Goal: Information Seeking & Learning: Learn about a topic

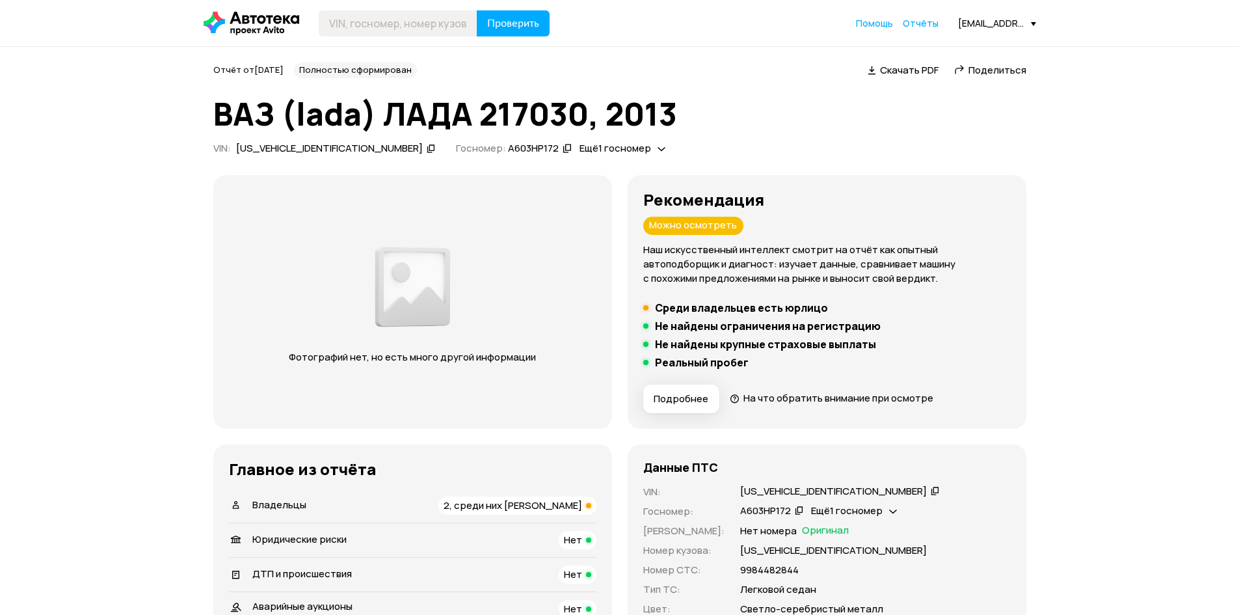
scroll to position [195, 0]
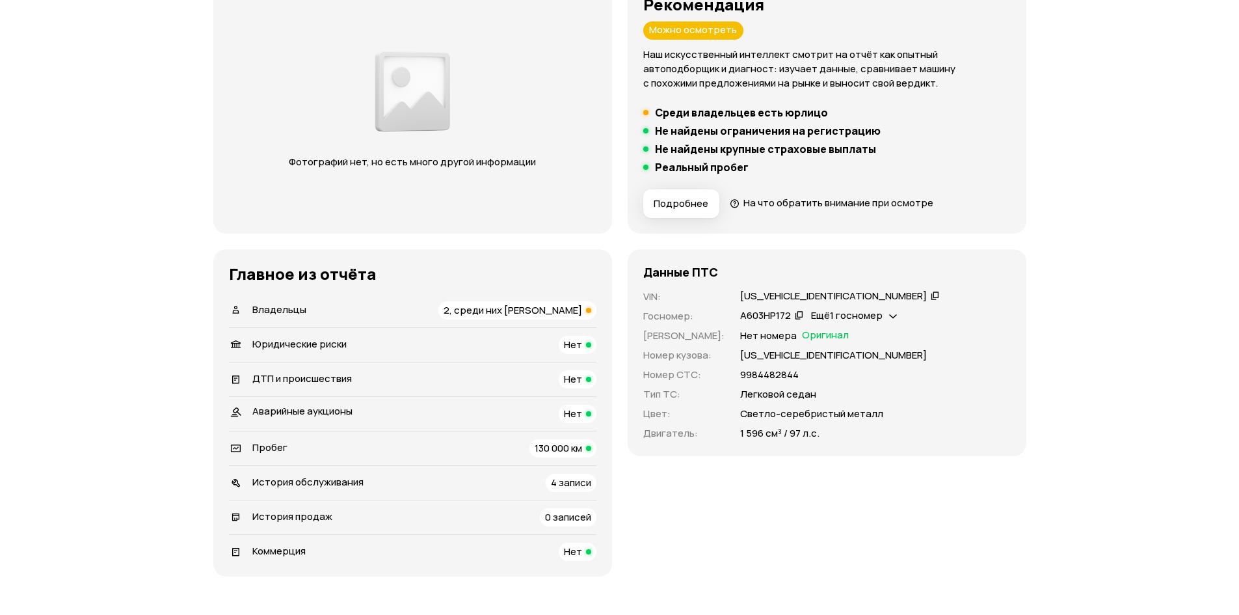
click at [831, 315] on span "Ещё 1 госномер" at bounding box center [847, 315] width 72 height 14
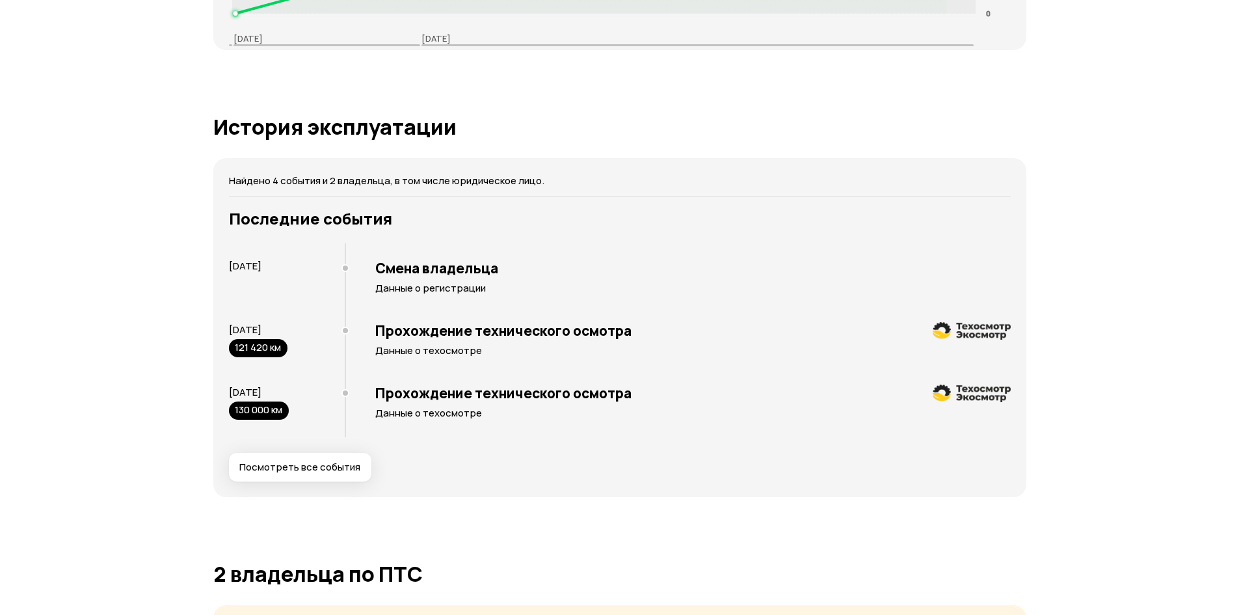
scroll to position [2537, 0]
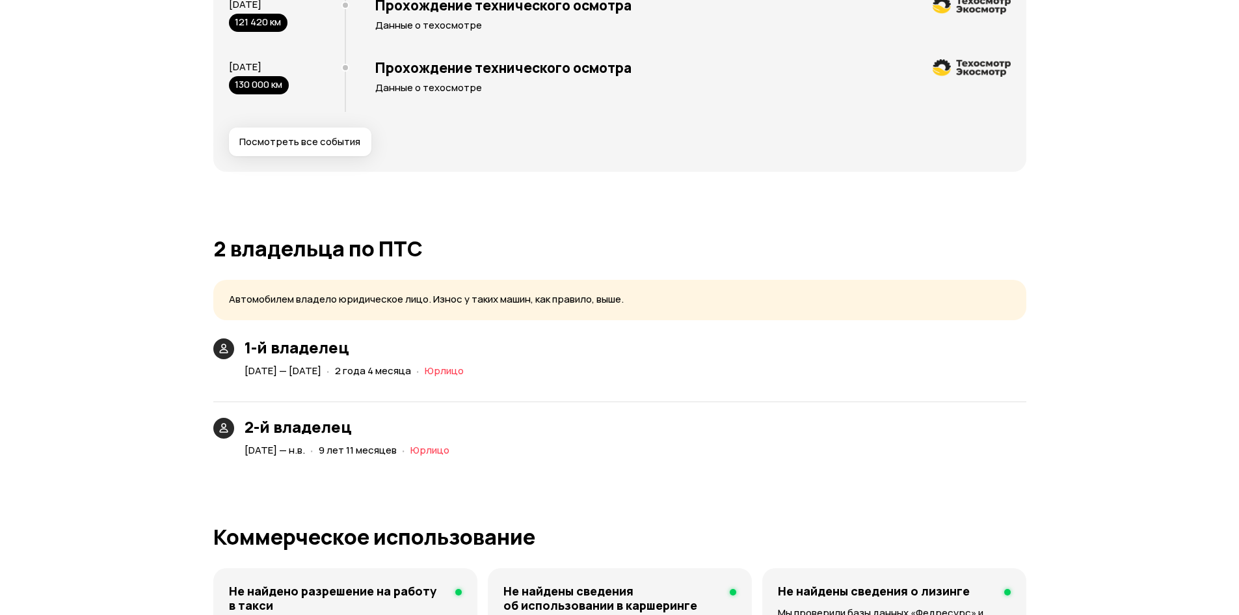
click at [411, 370] on span "2 года 4 месяца" at bounding box center [373, 371] width 76 height 14
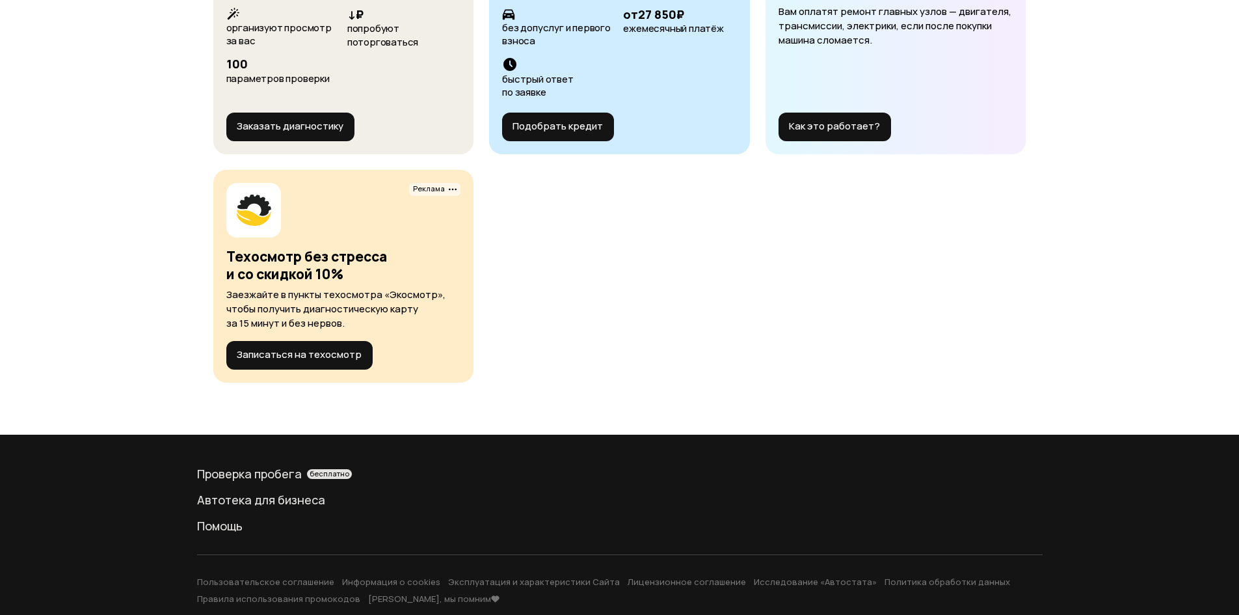
scroll to position [4402, 0]
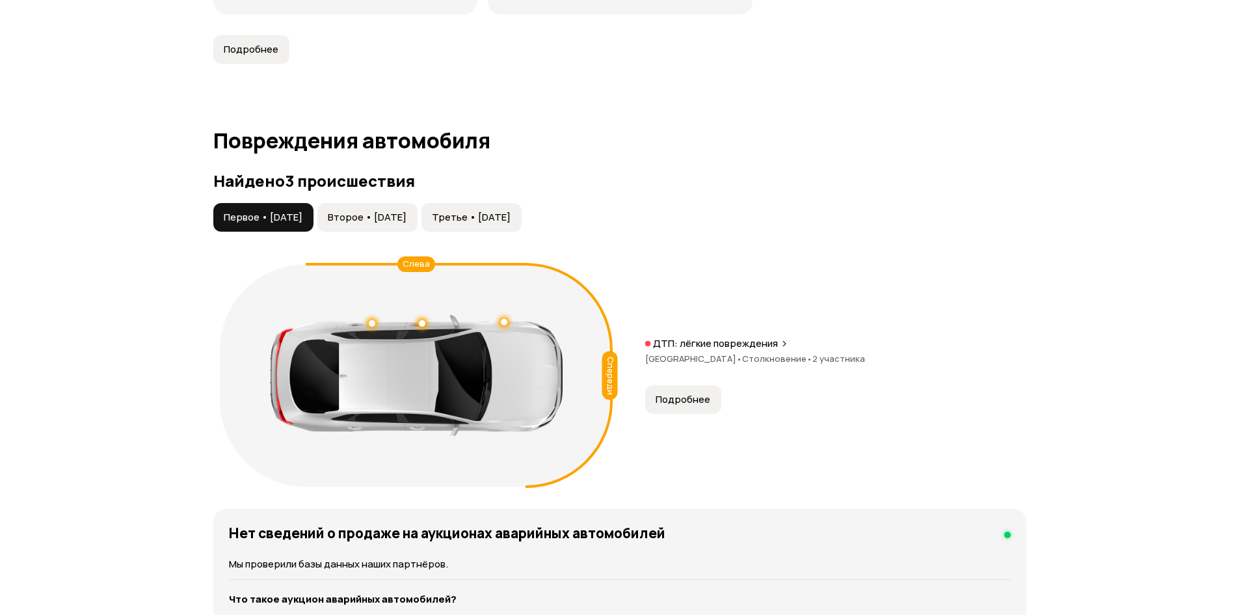
scroll to position [1236, 0]
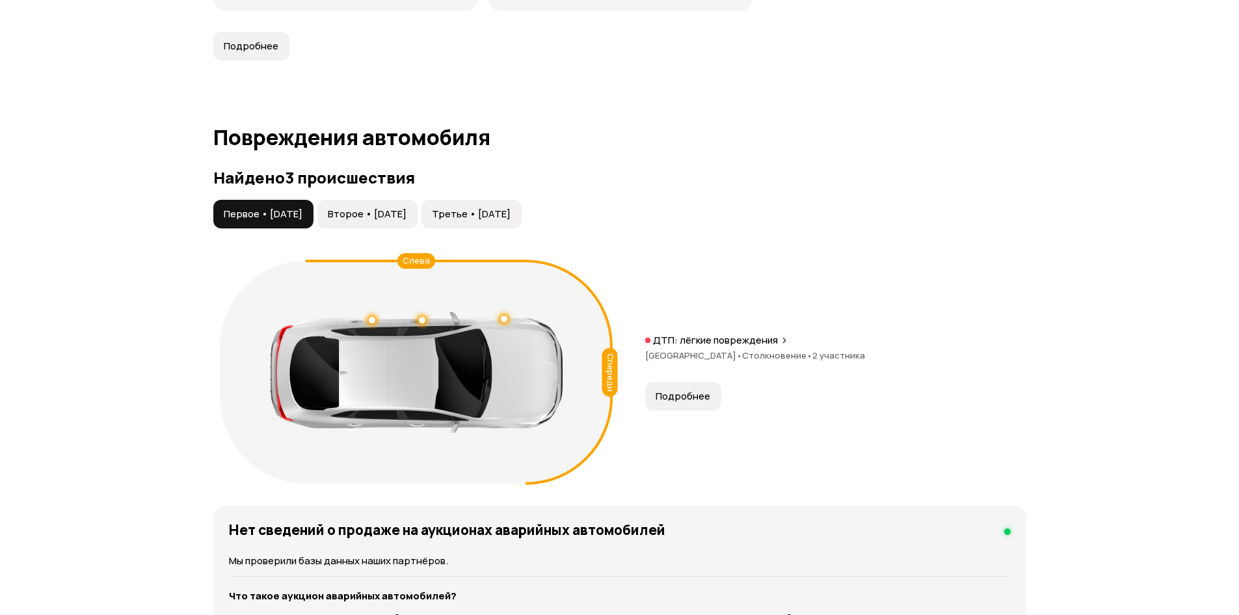
click at [364, 208] on span "Второе • 25 дек 2018" at bounding box center [367, 214] width 79 height 13
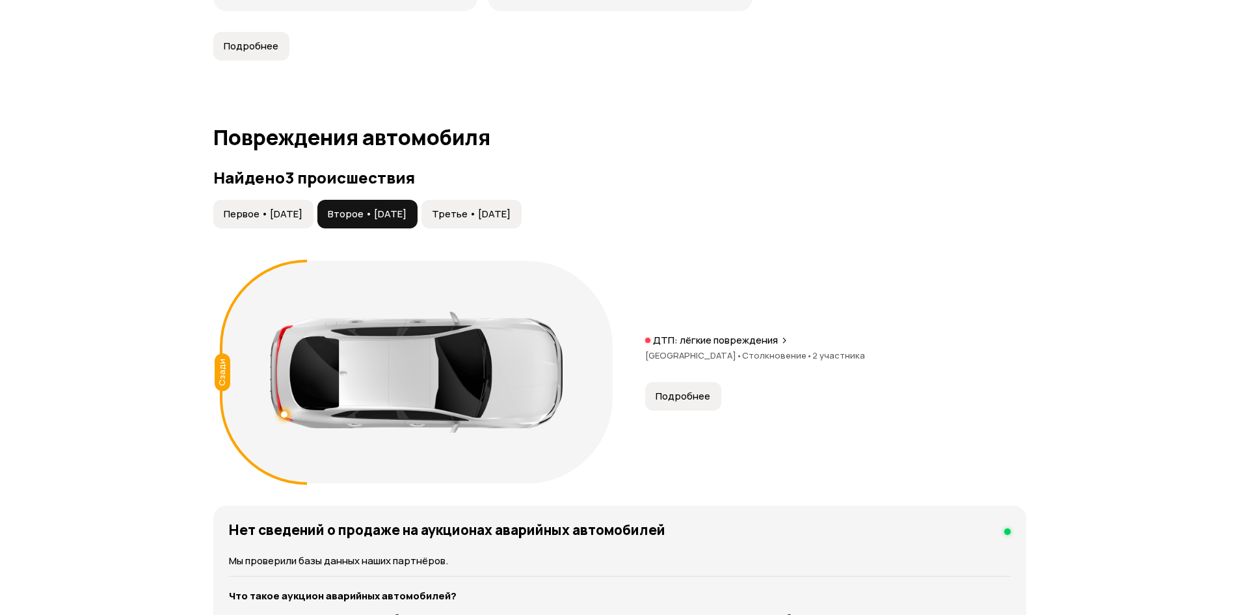
click at [502, 208] on span "Третье • 27 сен 2019" at bounding box center [471, 214] width 79 height 13
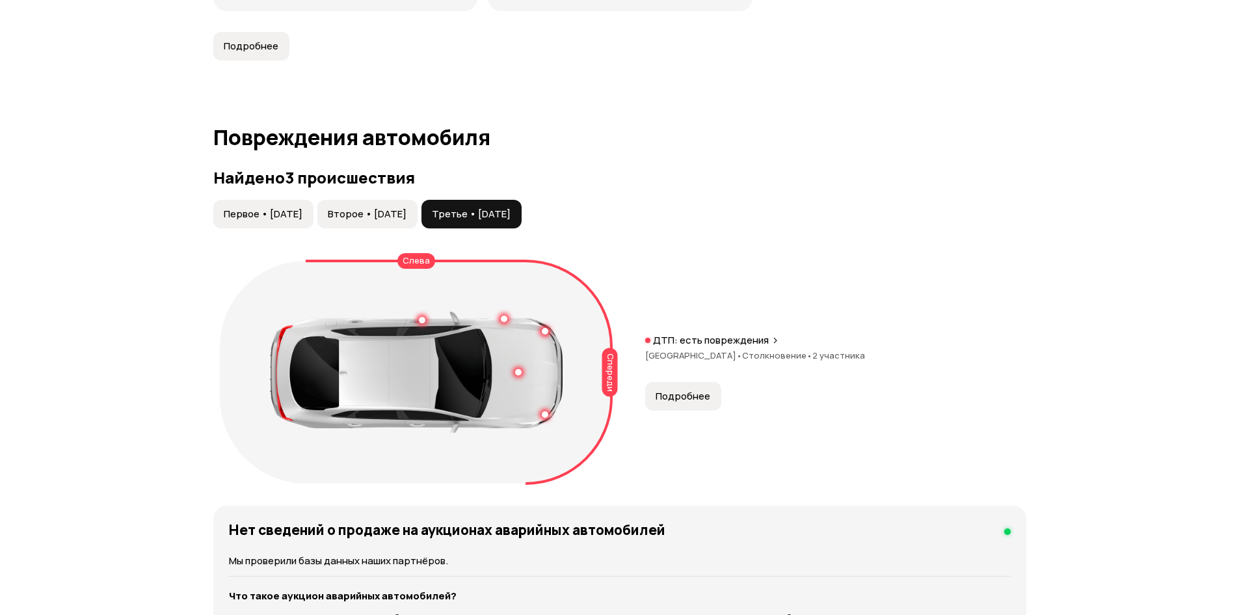
click at [303, 208] on span "Первое • 21 май 2018" at bounding box center [263, 214] width 79 height 13
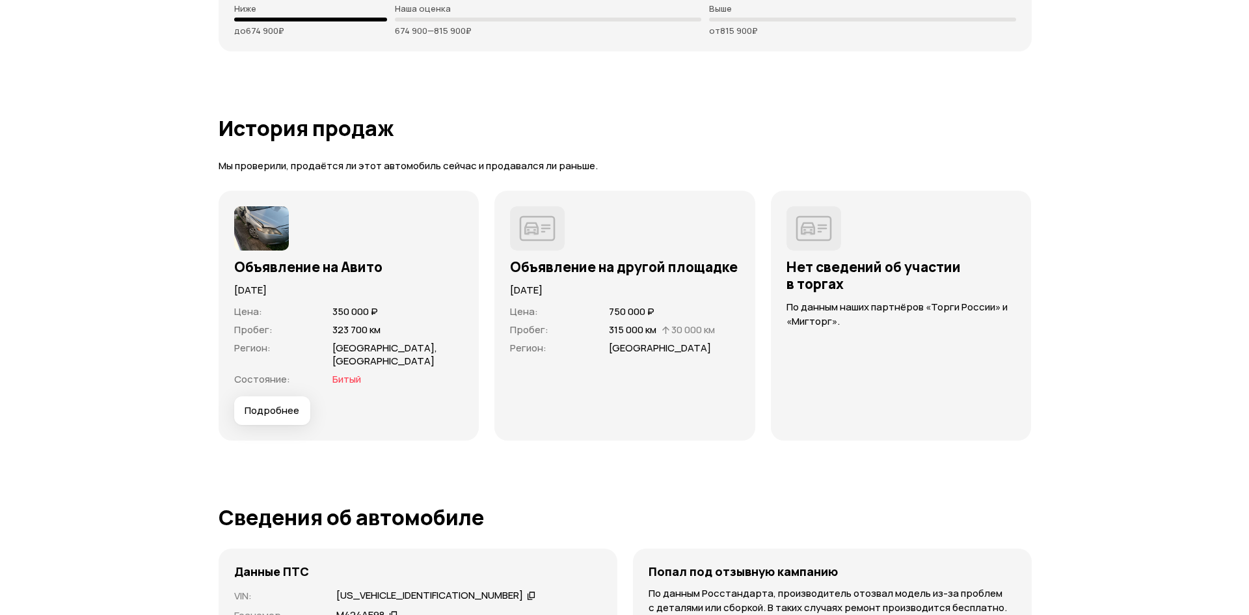
scroll to position [3448, 0]
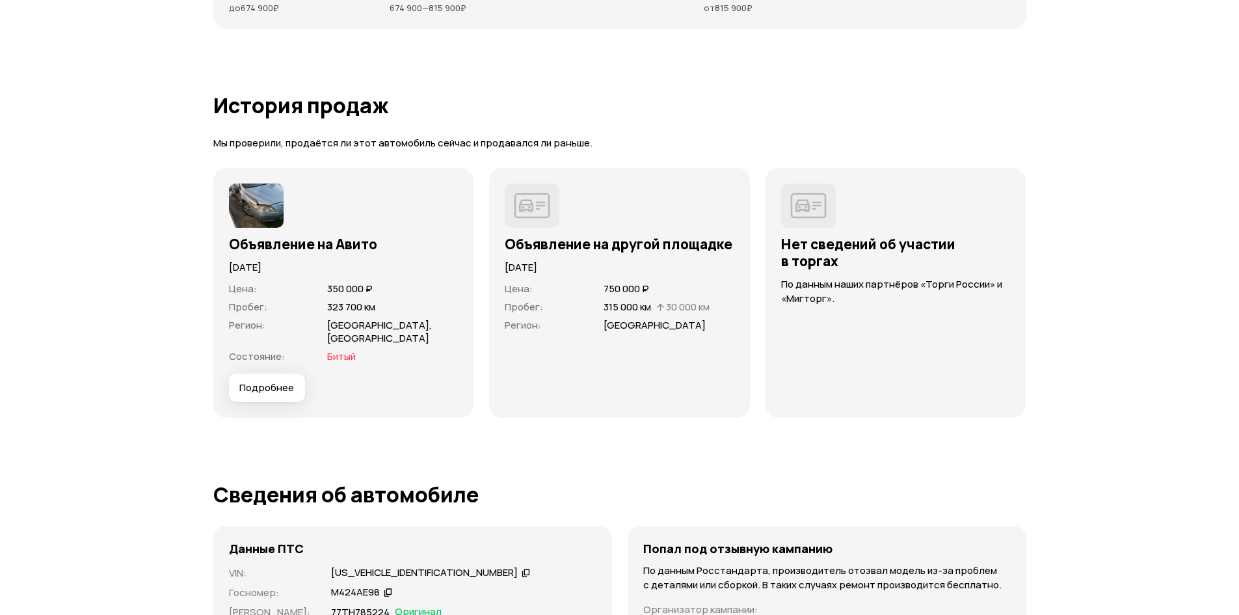
click at [269, 381] on span "Подробнее" at bounding box center [266, 387] width 55 height 13
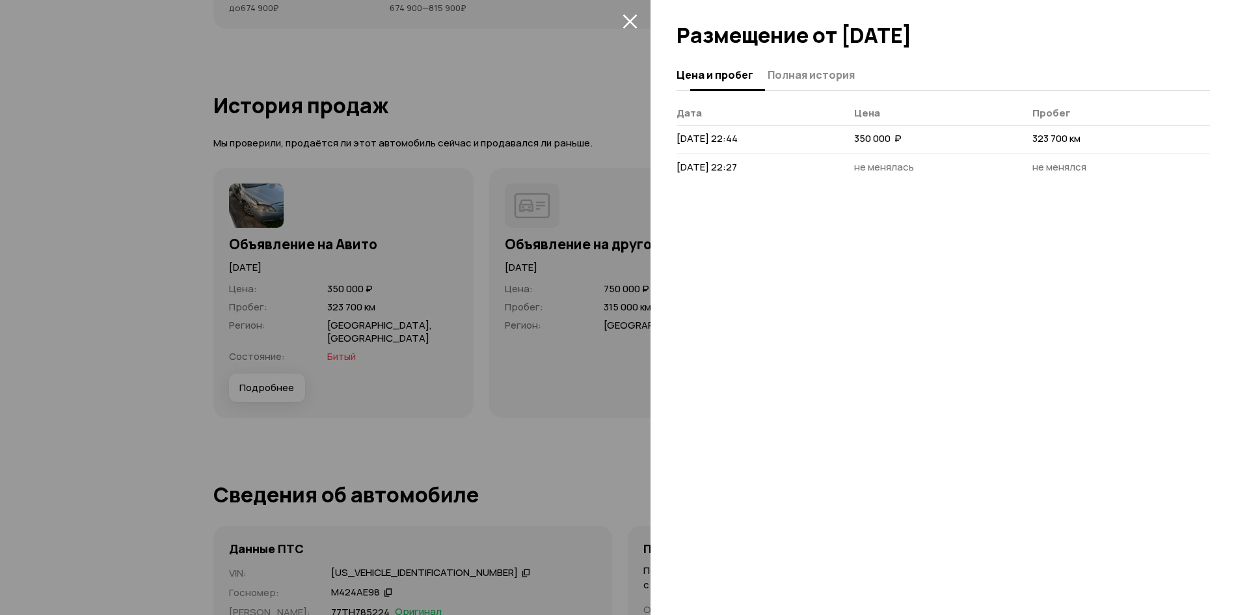
click at [788, 75] on span "Полная история" at bounding box center [811, 74] width 87 height 13
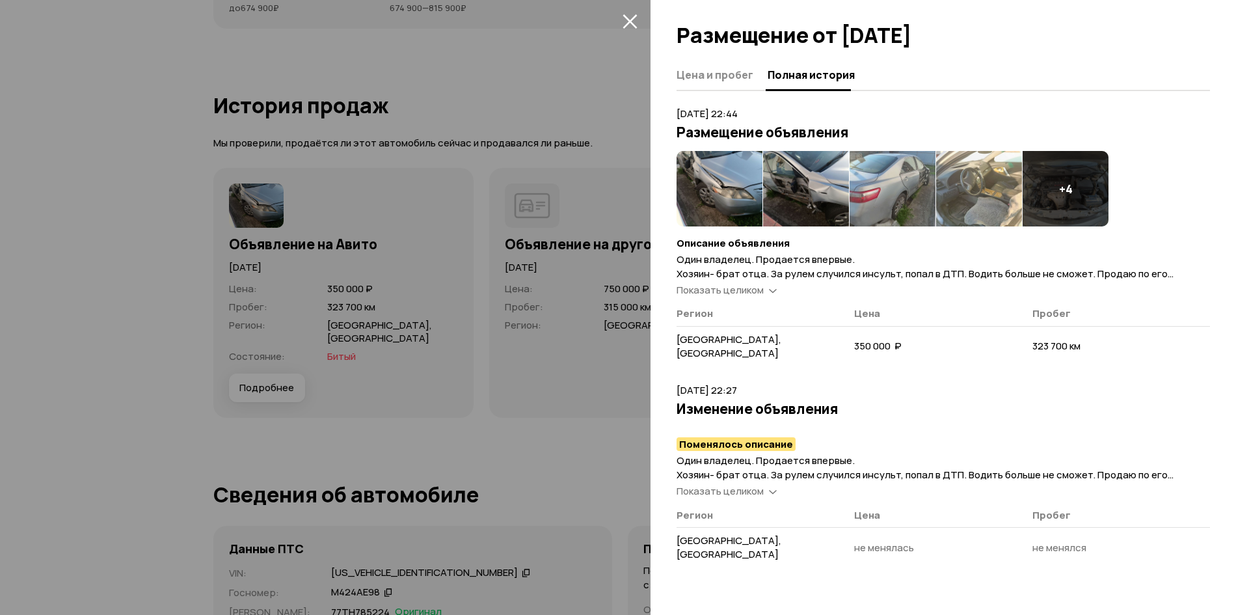
click at [727, 161] on img at bounding box center [720, 188] width 86 height 75
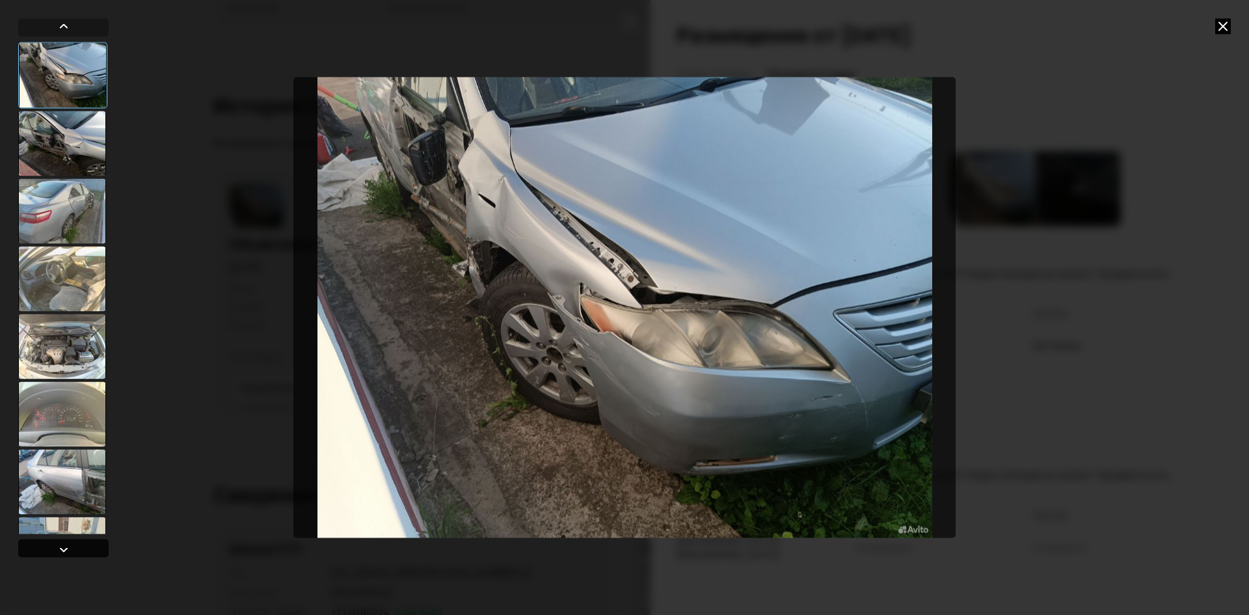
click at [66, 552] on div at bounding box center [64, 549] width 16 height 16
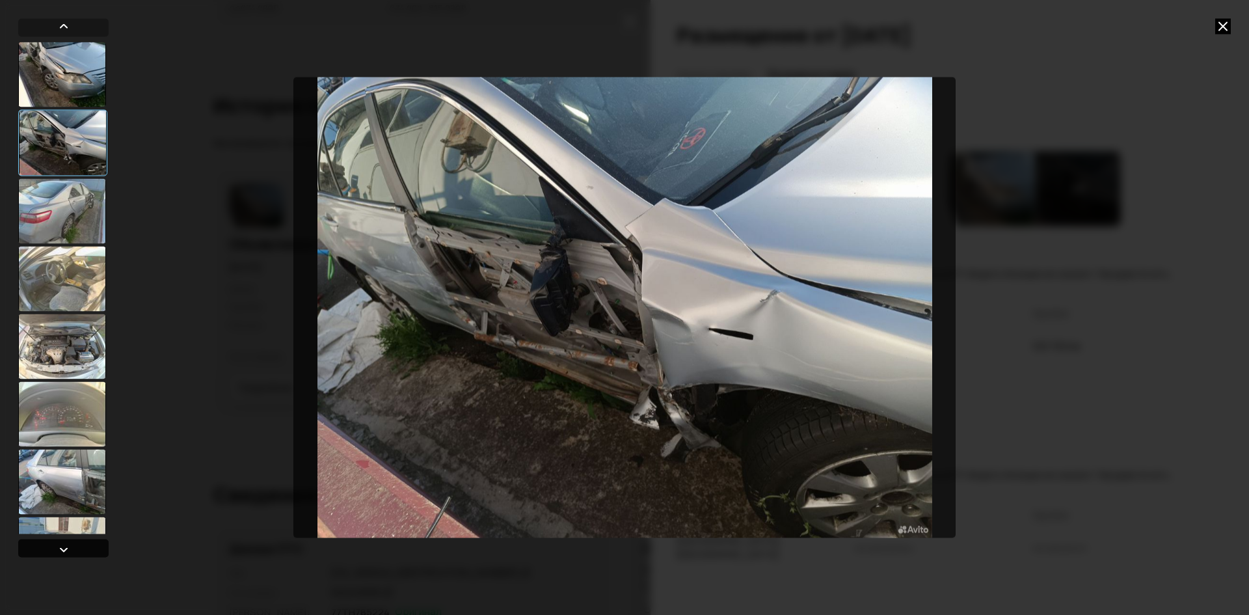
click at [66, 552] on div at bounding box center [64, 549] width 16 height 16
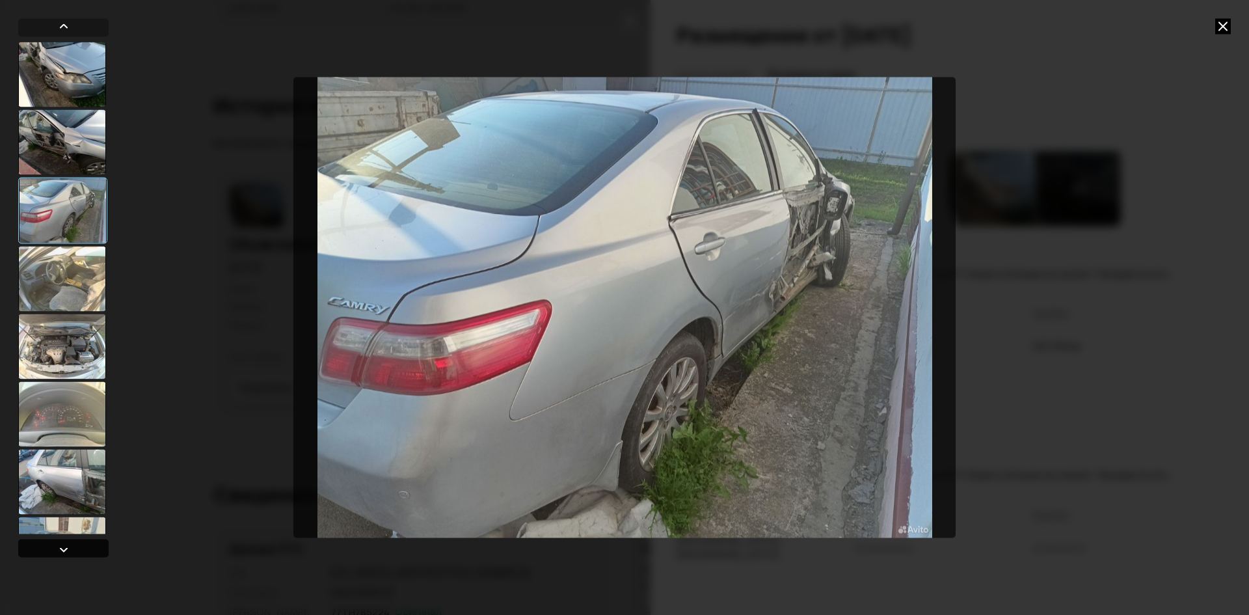
click at [66, 552] on div at bounding box center [64, 549] width 16 height 16
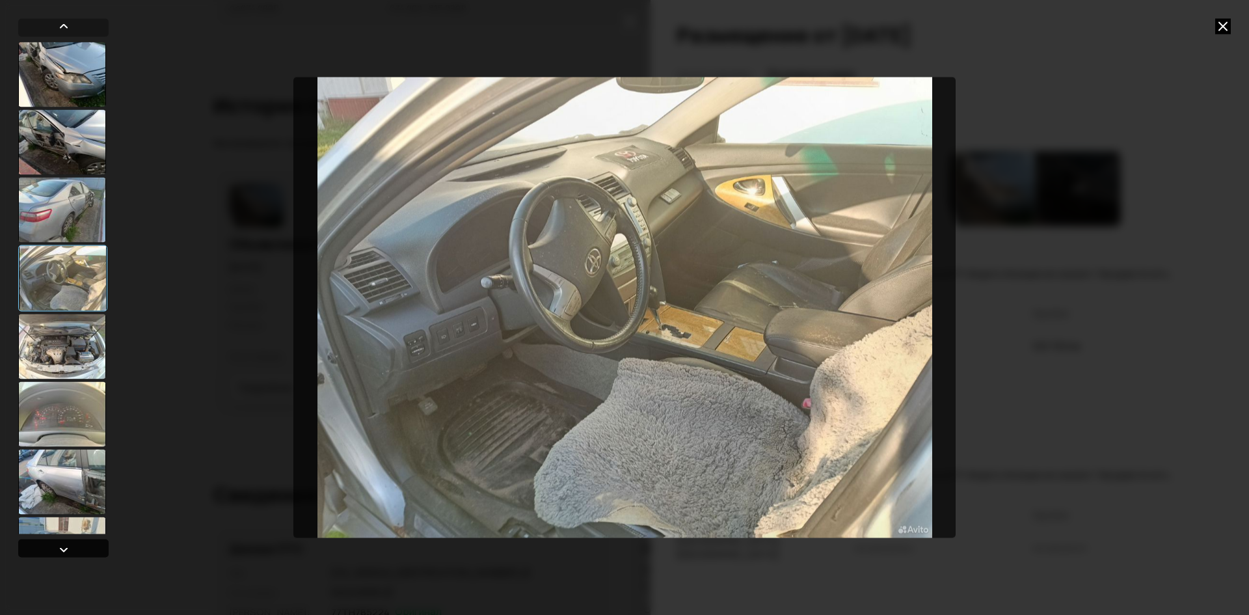
click at [66, 552] on div at bounding box center [64, 549] width 16 height 16
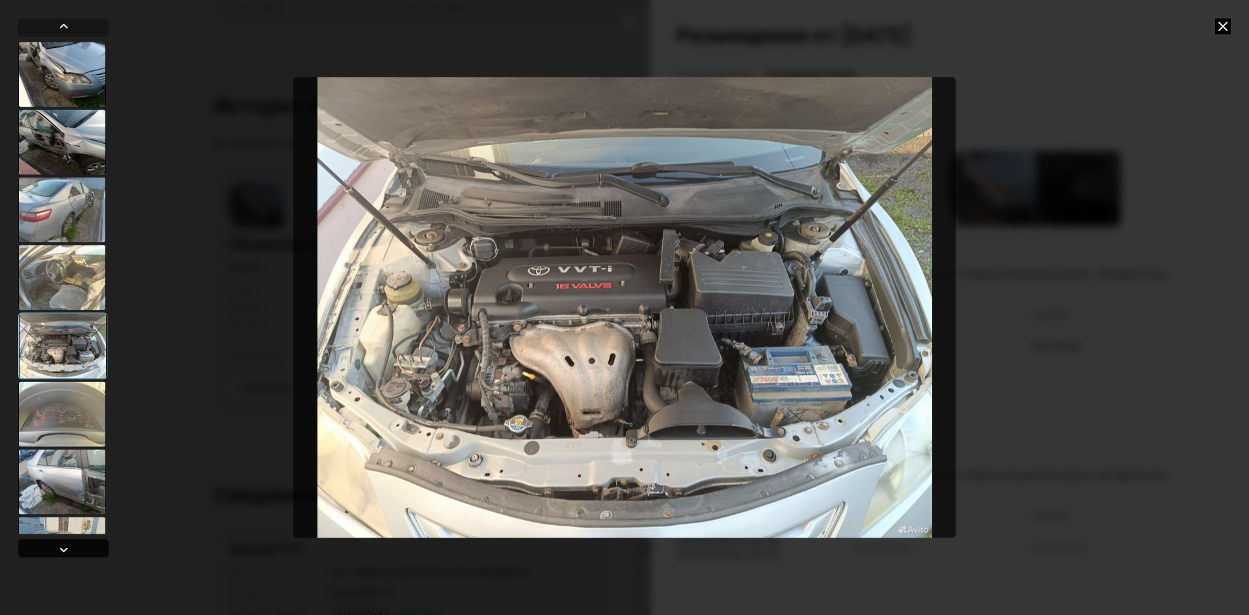
click at [66, 552] on div at bounding box center [64, 549] width 16 height 16
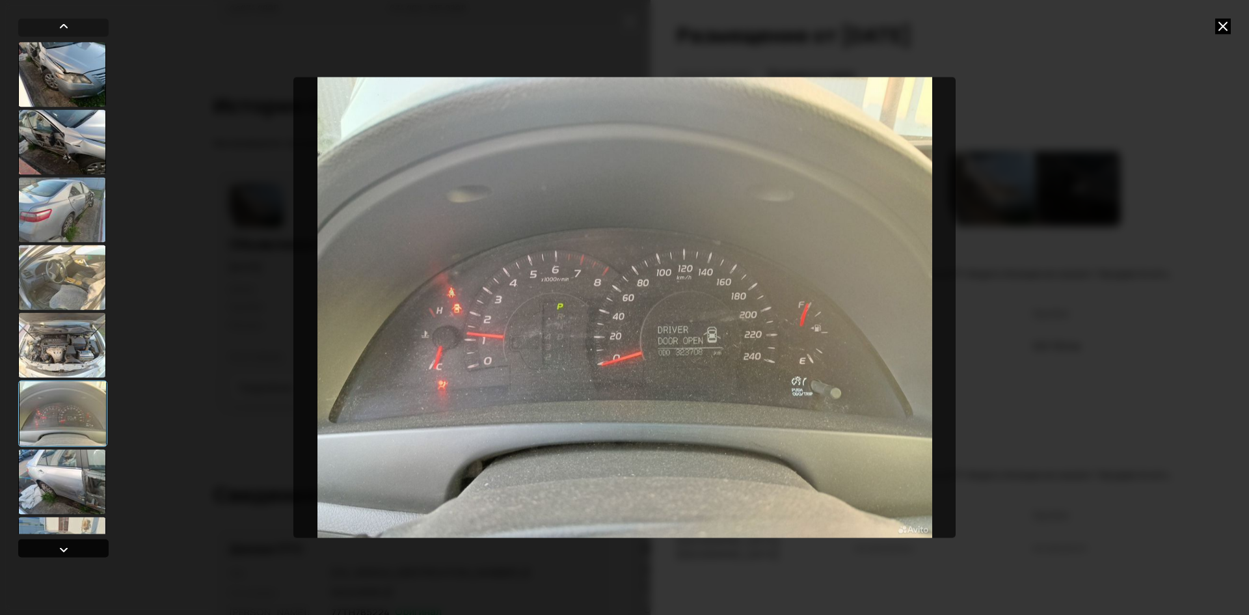
click at [66, 552] on div at bounding box center [64, 549] width 16 height 16
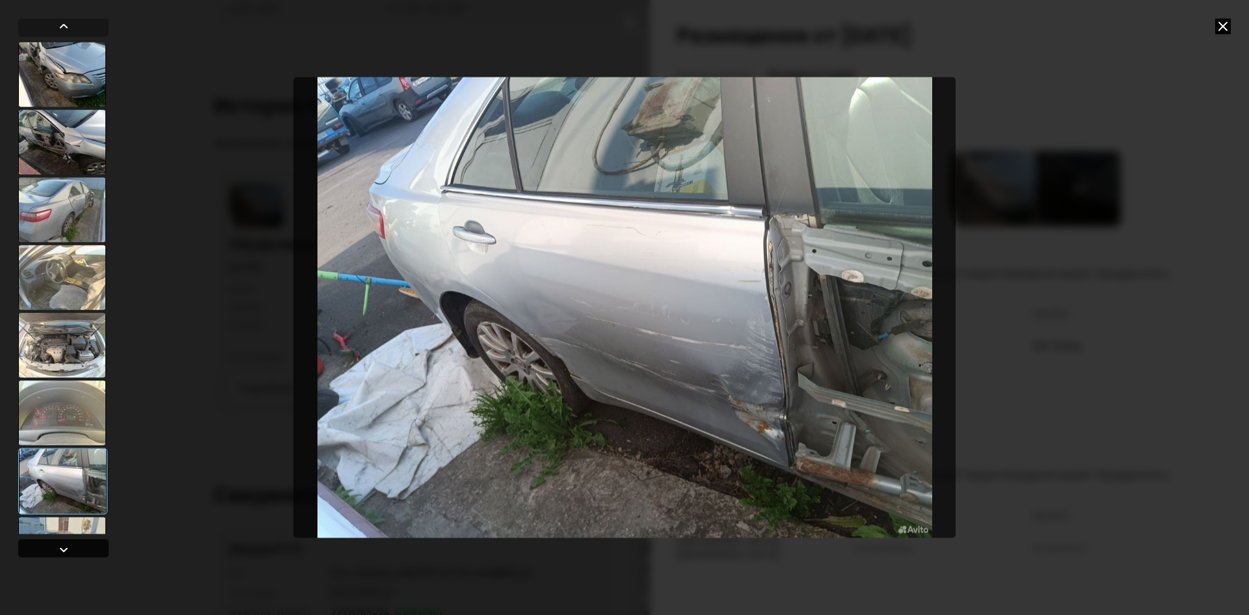
click at [66, 552] on div at bounding box center [64, 549] width 16 height 16
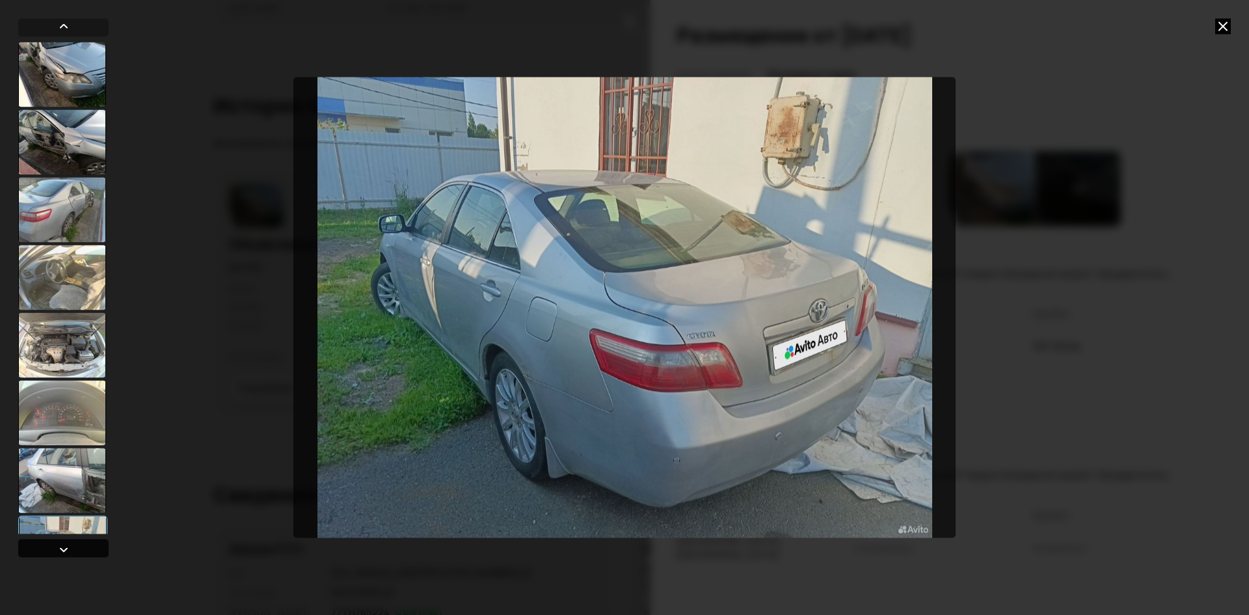
click at [66, 552] on div at bounding box center [64, 549] width 16 height 16
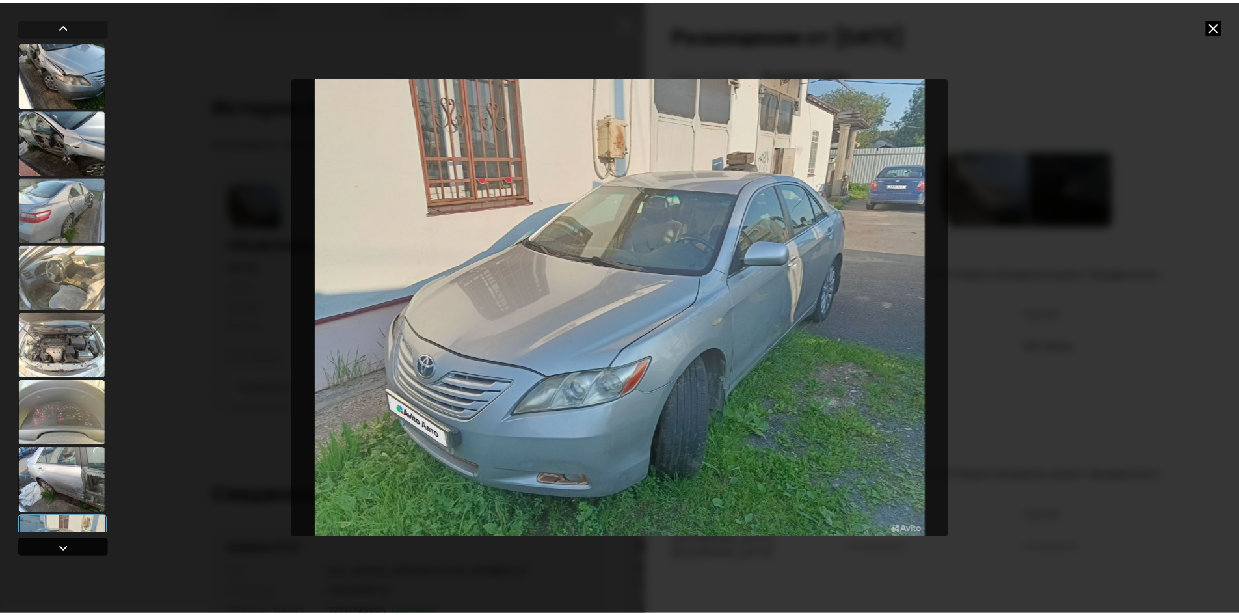
scroll to position [118, 0]
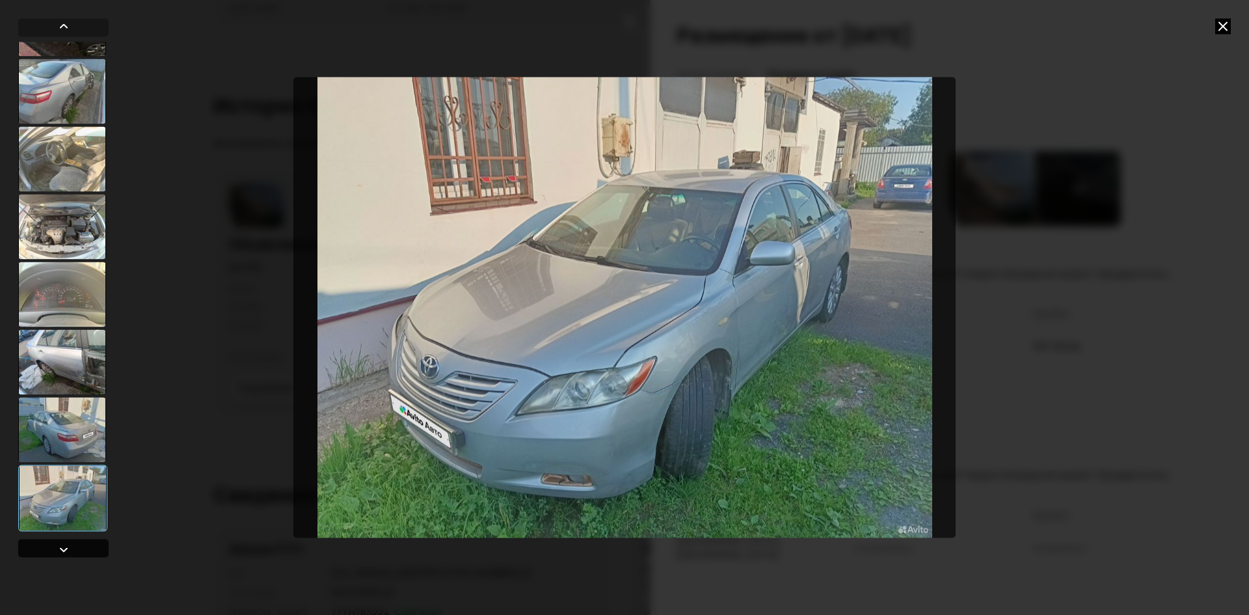
click at [66, 552] on div at bounding box center [64, 549] width 16 height 16
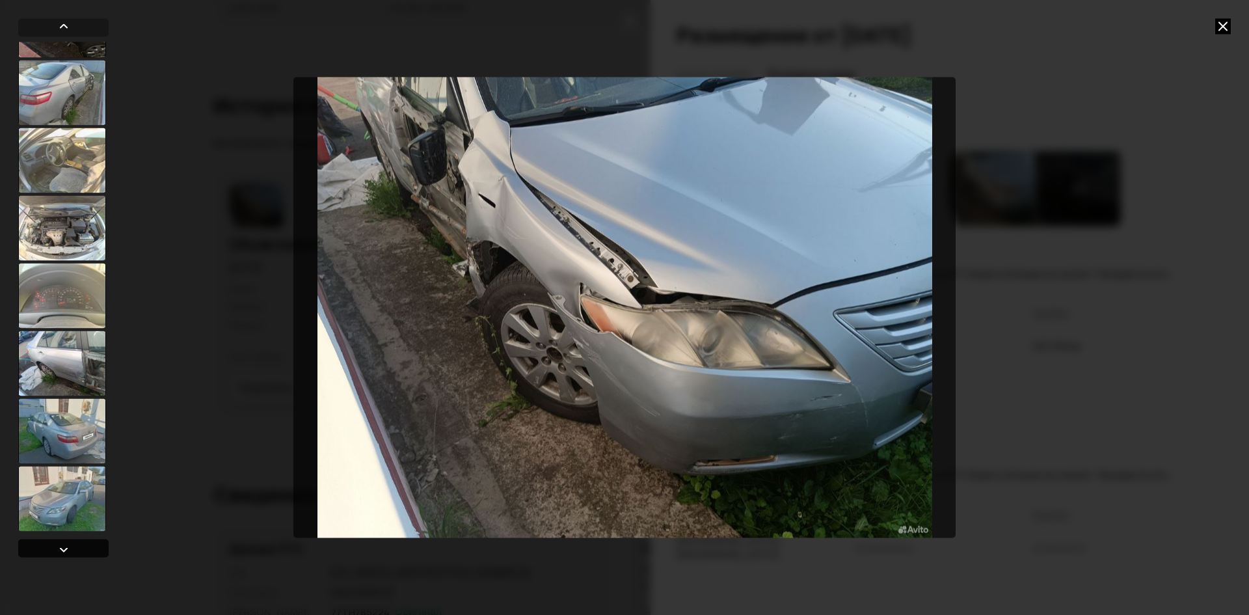
click at [66, 552] on div at bounding box center [64, 549] width 16 height 16
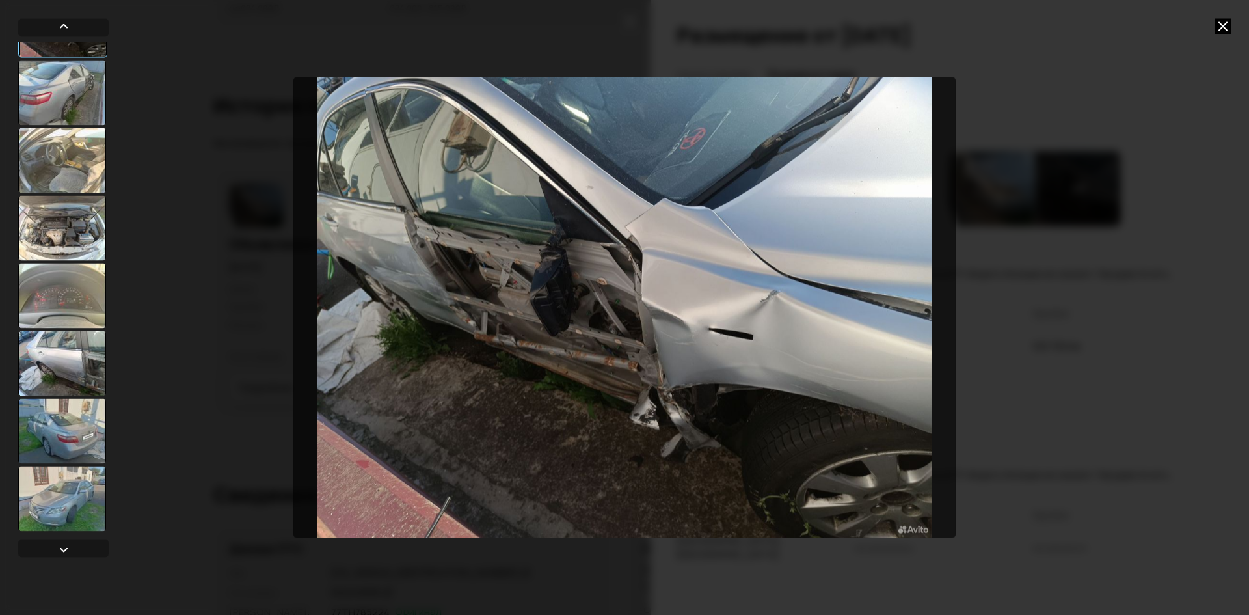
click at [1225, 29] on icon at bounding box center [1223, 26] width 16 height 16
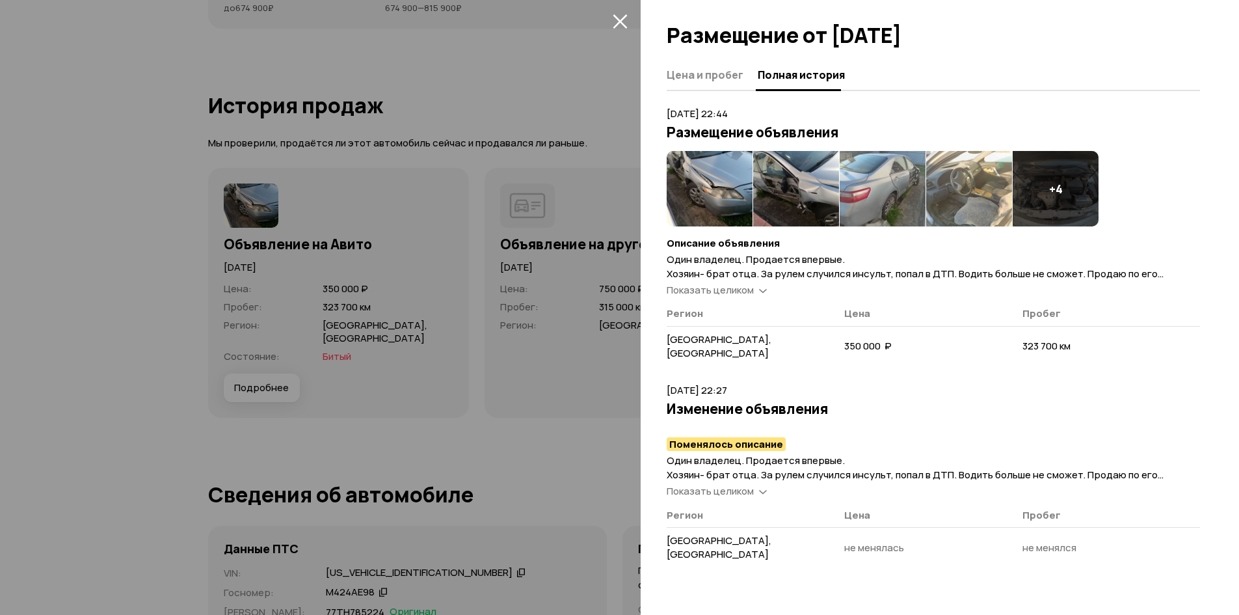
click at [621, 21] on icon "закрыть" at bounding box center [620, 21] width 14 height 14
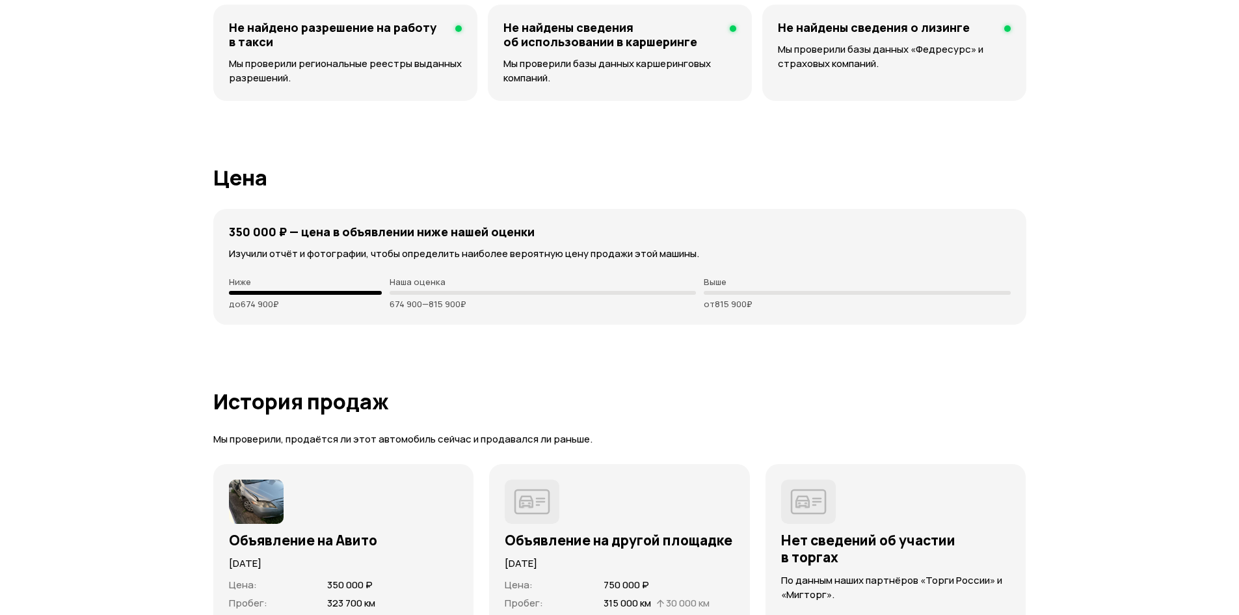
scroll to position [3123, 0]
